Goal: Check status

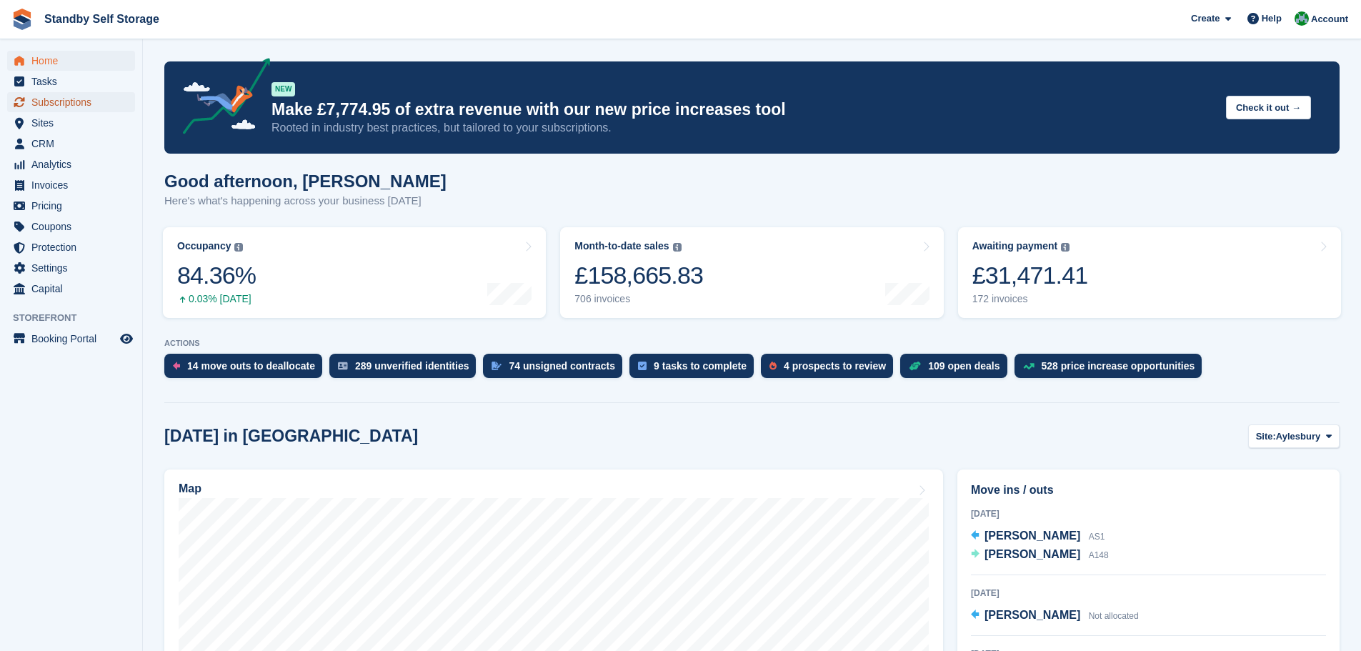
click at [64, 97] on span "Subscriptions" at bounding box center [74, 102] width 86 height 20
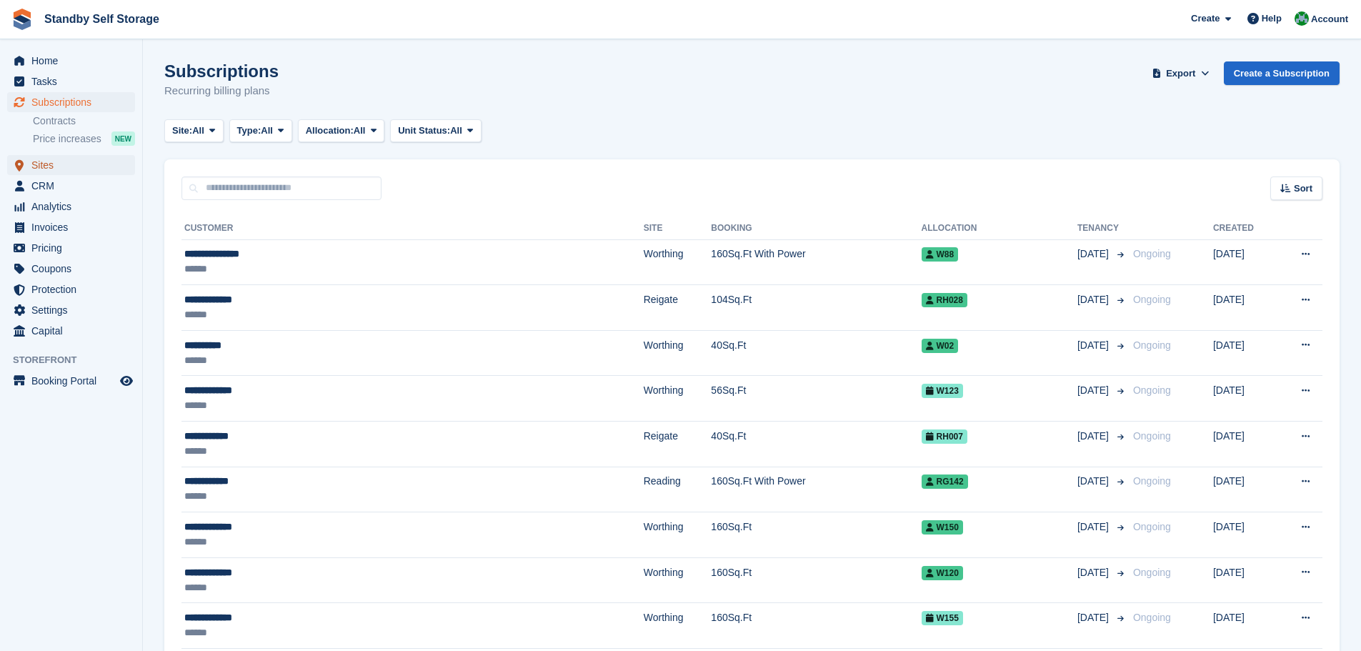
click at [65, 164] on span "Sites" at bounding box center [74, 165] width 86 height 20
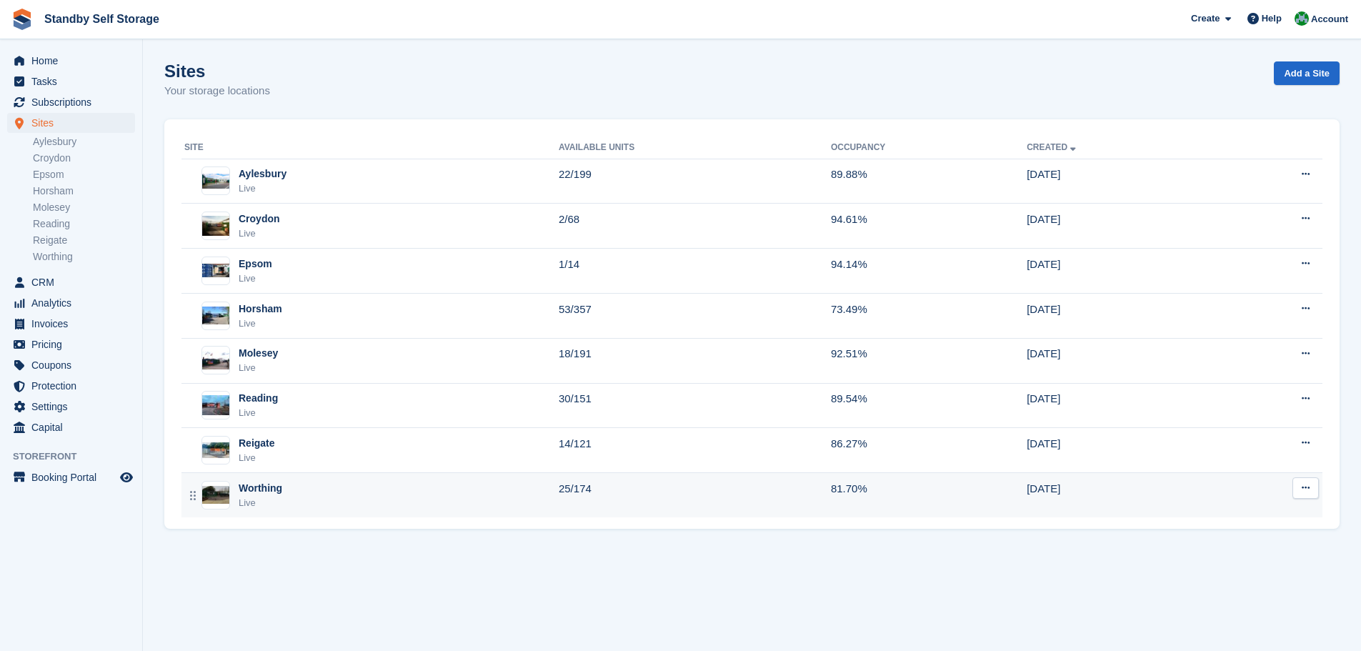
click at [287, 486] on div "Worthing Live" at bounding box center [371, 495] width 374 height 29
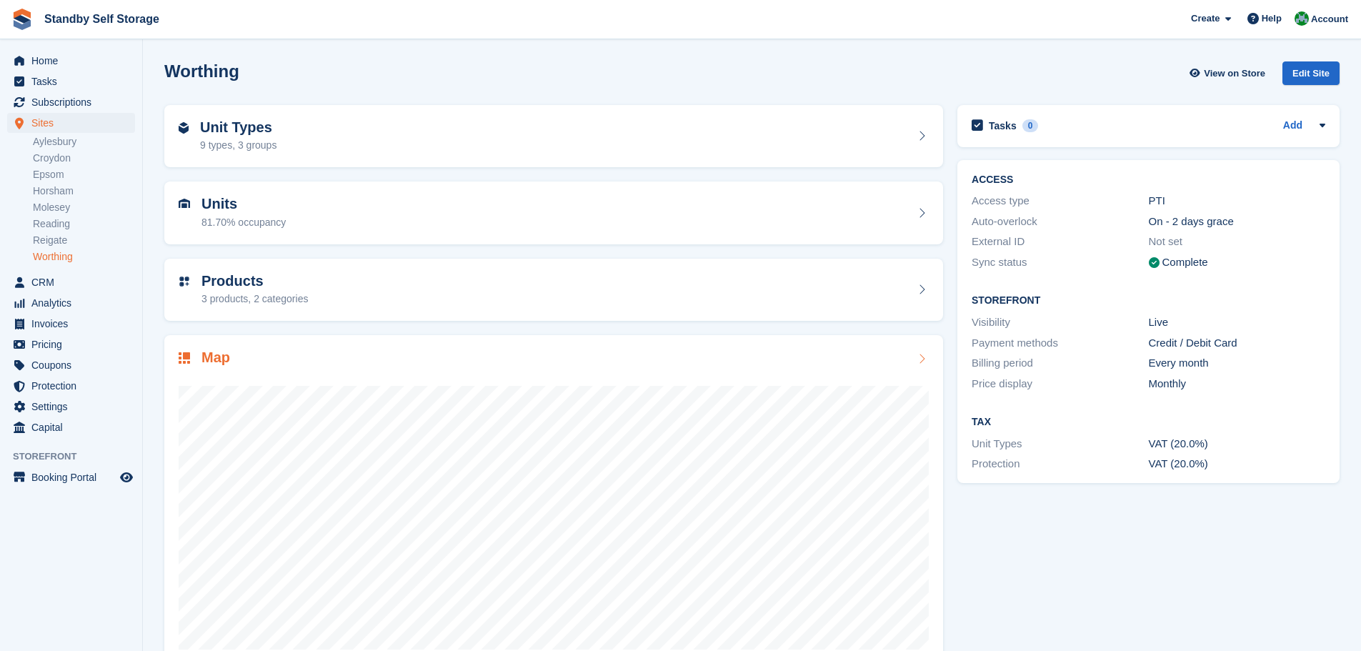
click at [288, 350] on div "Map" at bounding box center [554, 358] width 750 height 19
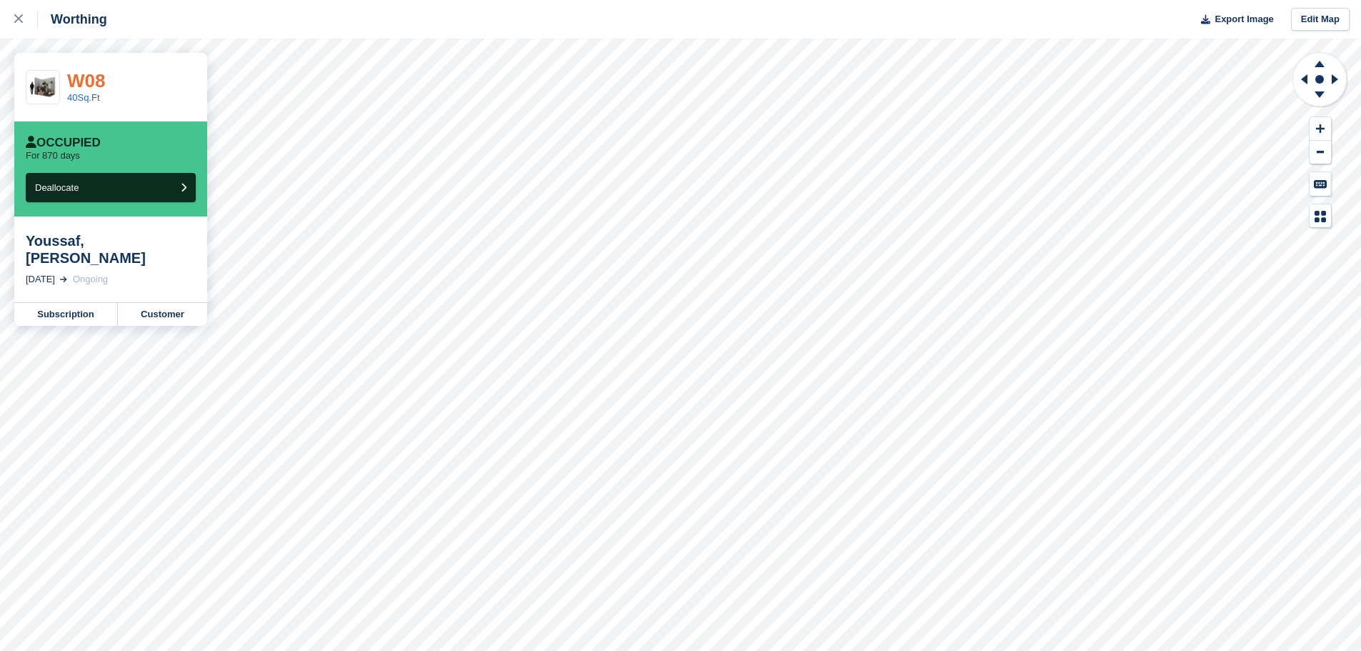
click at [82, 78] on link "W08" at bounding box center [86, 80] width 38 height 21
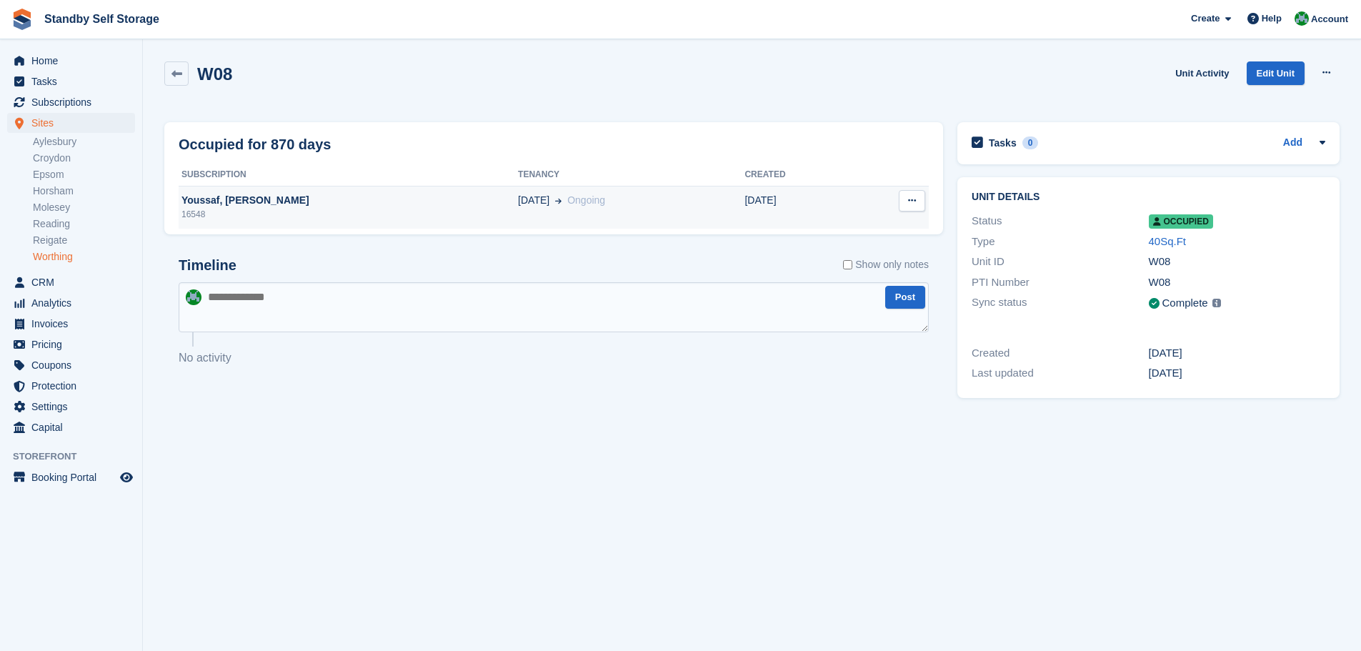
click at [279, 194] on div "Youssaf, [PERSON_NAME]" at bounding box center [348, 200] width 339 height 15
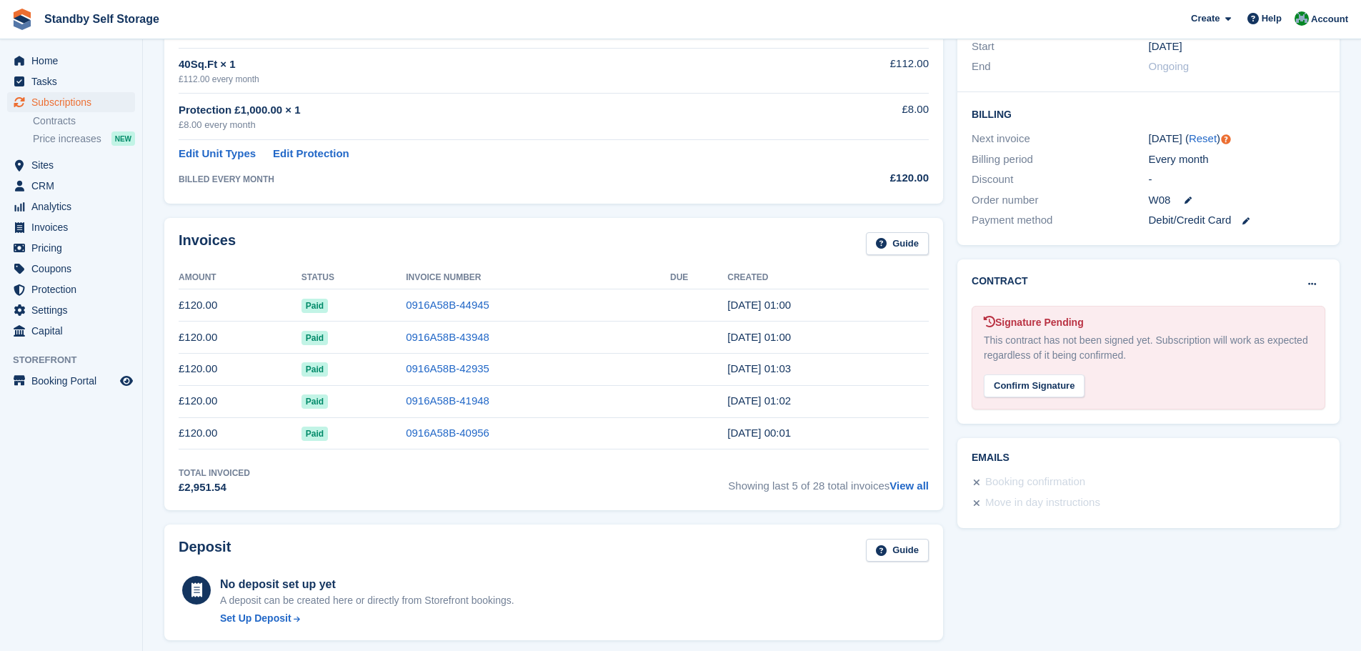
scroll to position [214, 0]
